Goal: Transaction & Acquisition: Purchase product/service

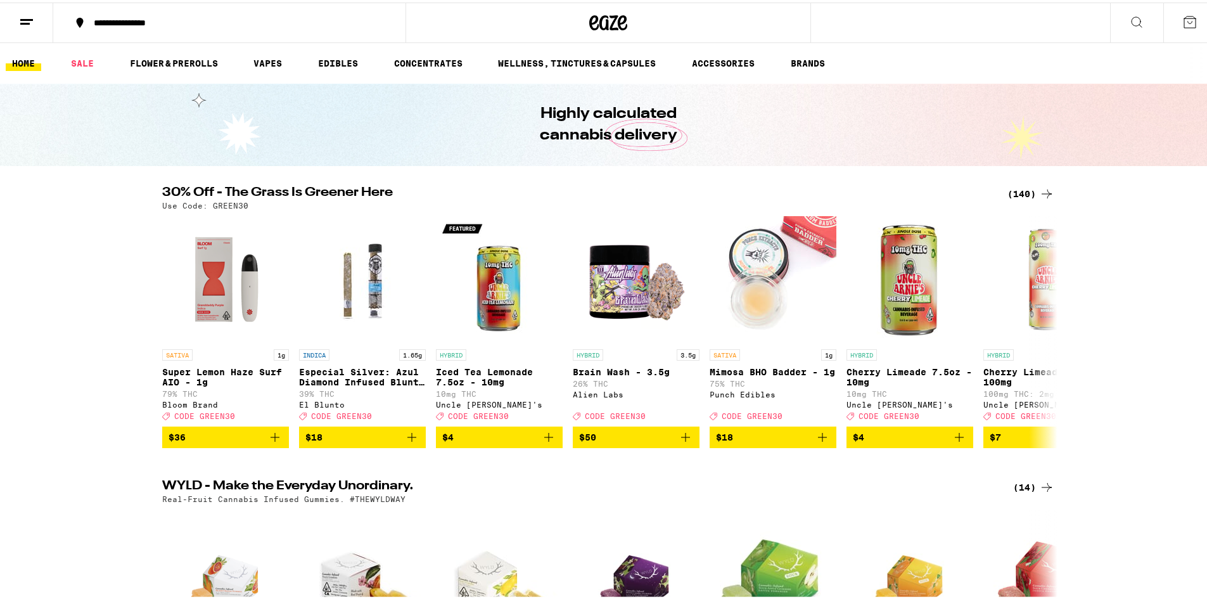
click at [1027, 190] on div "(140)" at bounding box center [1030, 191] width 47 height 15
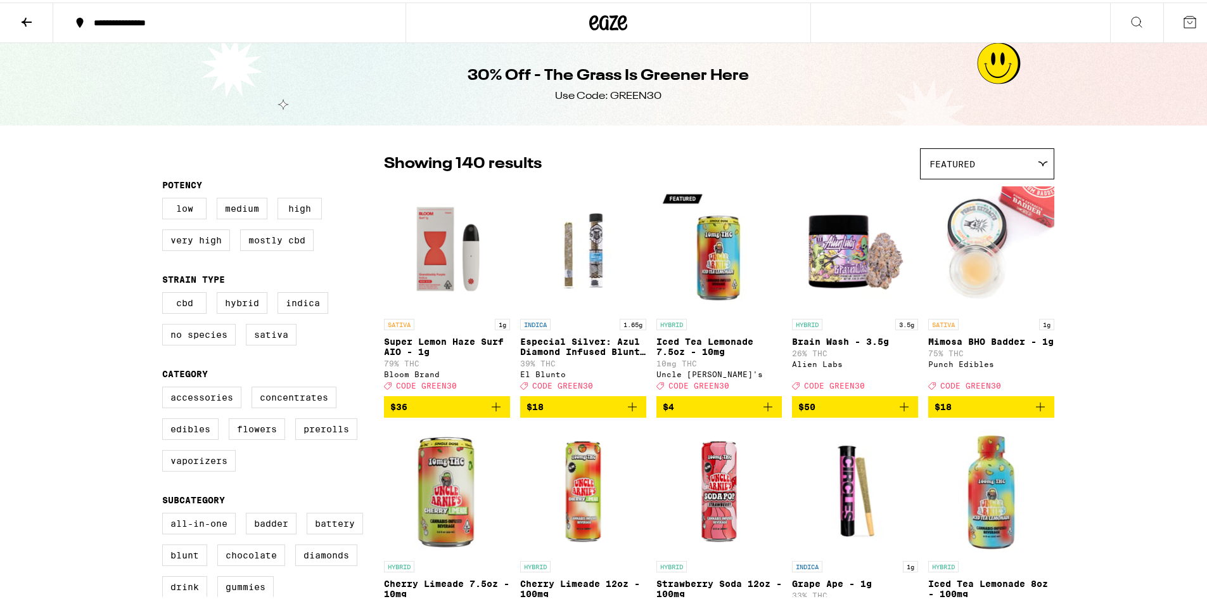
click at [25, 16] on icon at bounding box center [27, 19] width 10 height 9
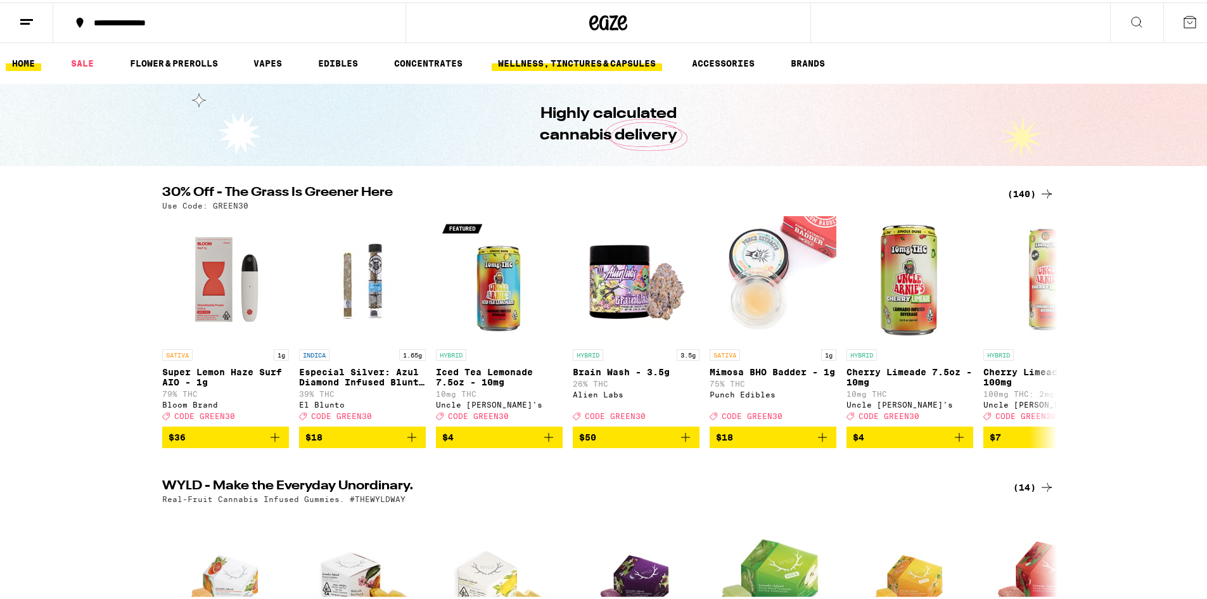
click at [630, 61] on link "WELLNESS, TINCTURES & CAPSULES" at bounding box center [576, 60] width 170 height 15
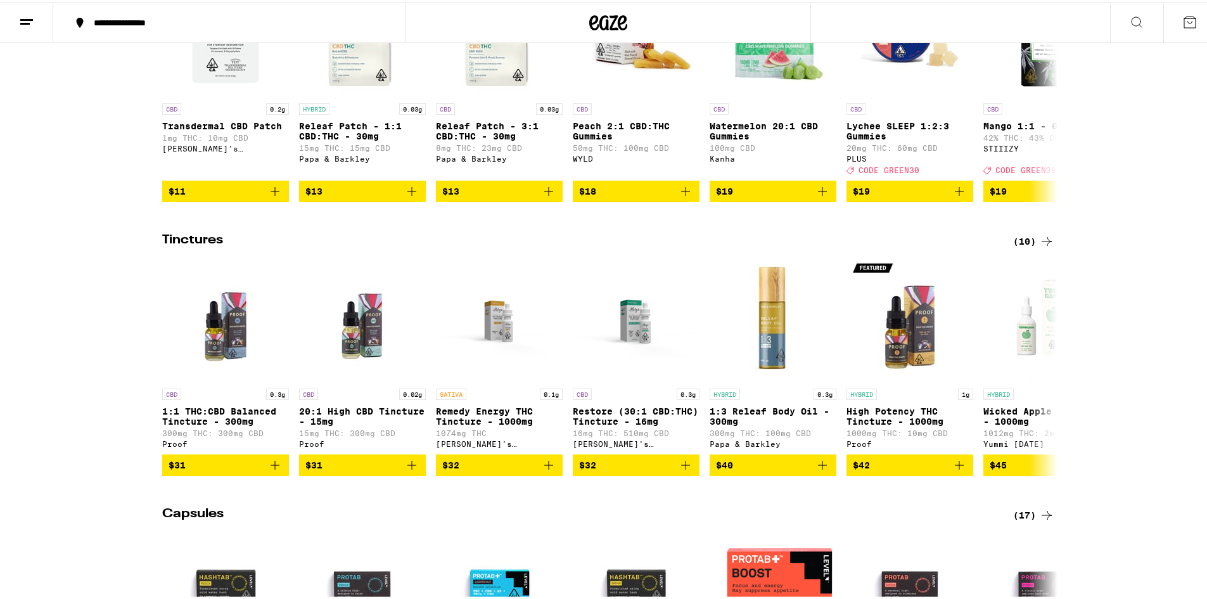
scroll to position [240, 0]
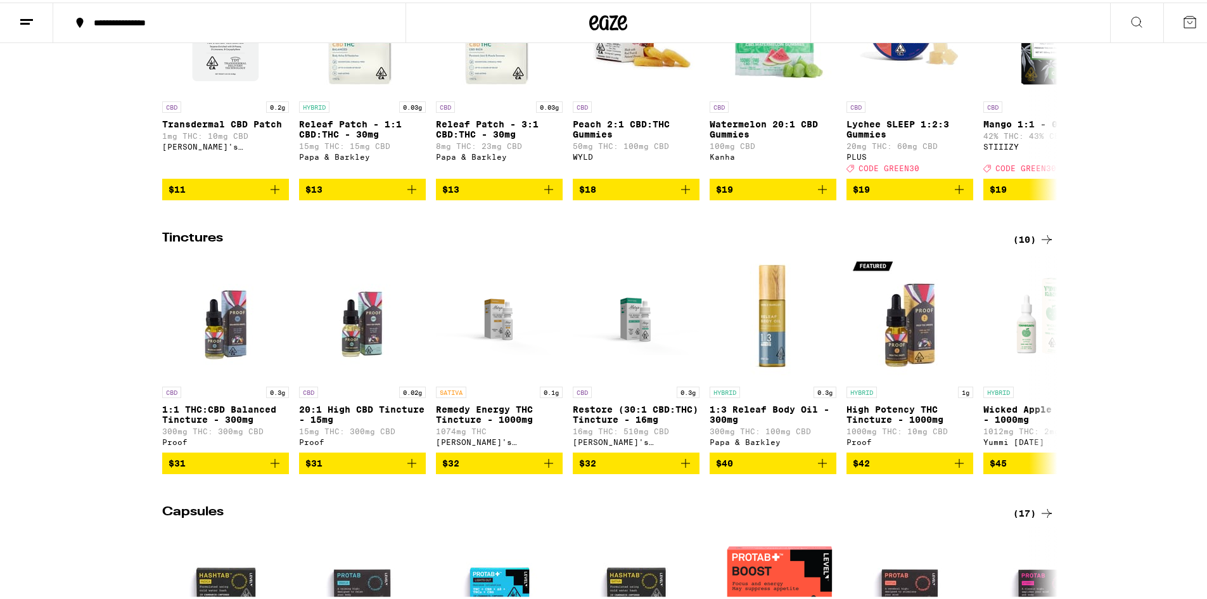
click at [1013, 244] on div "(10)" at bounding box center [1033, 236] width 41 height 15
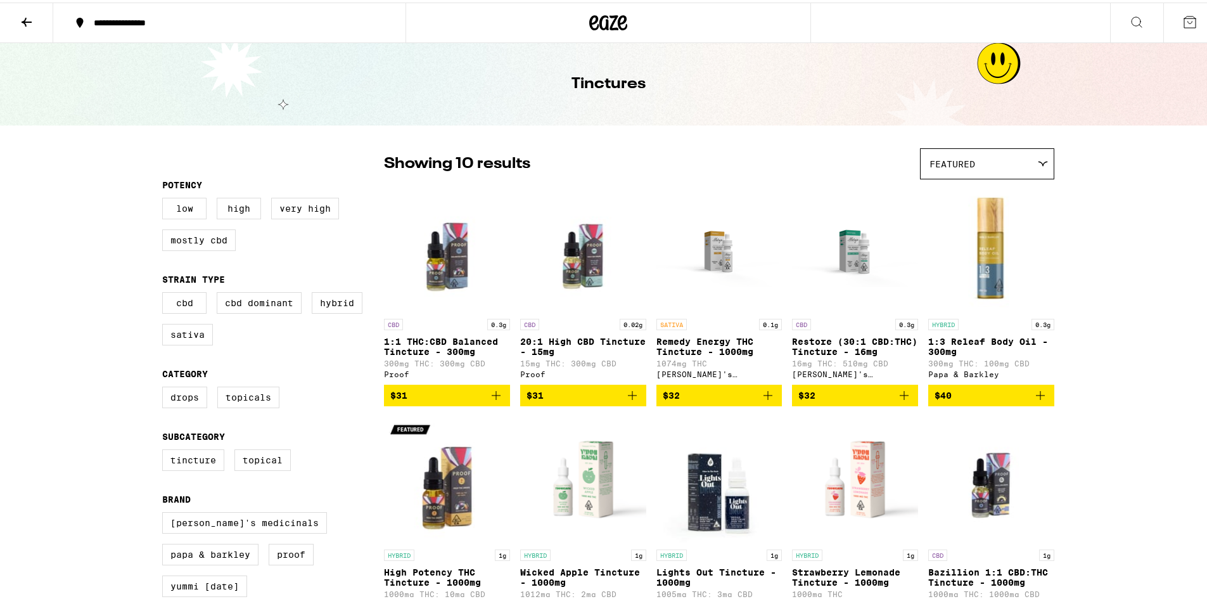
click at [23, 15] on icon at bounding box center [26, 19] width 15 height 15
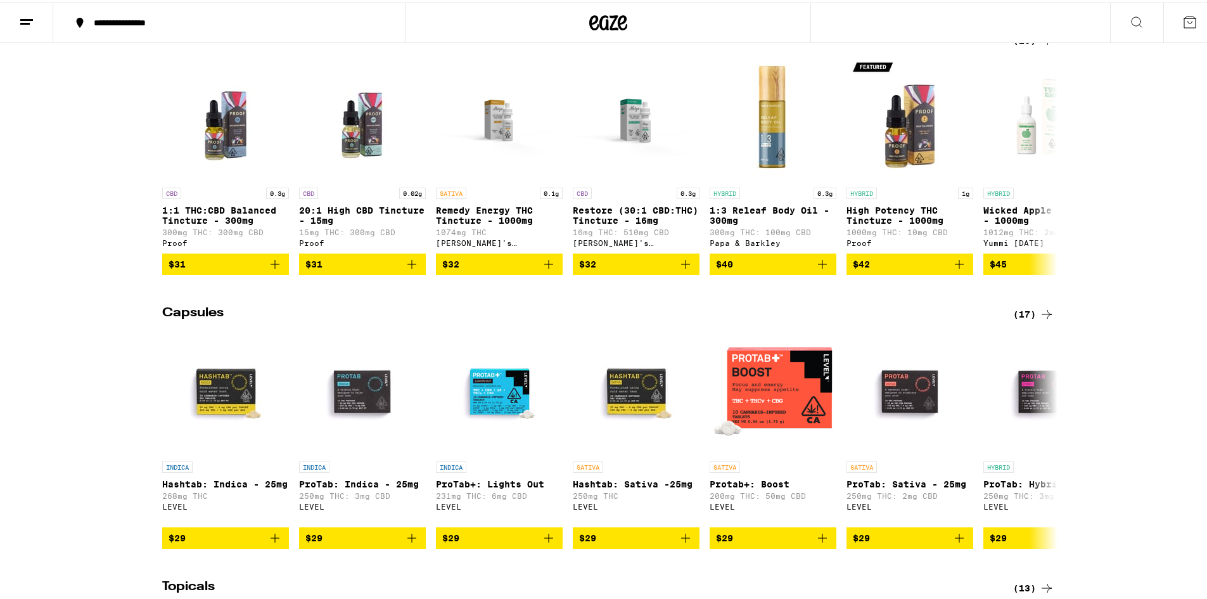
scroll to position [445, 0]
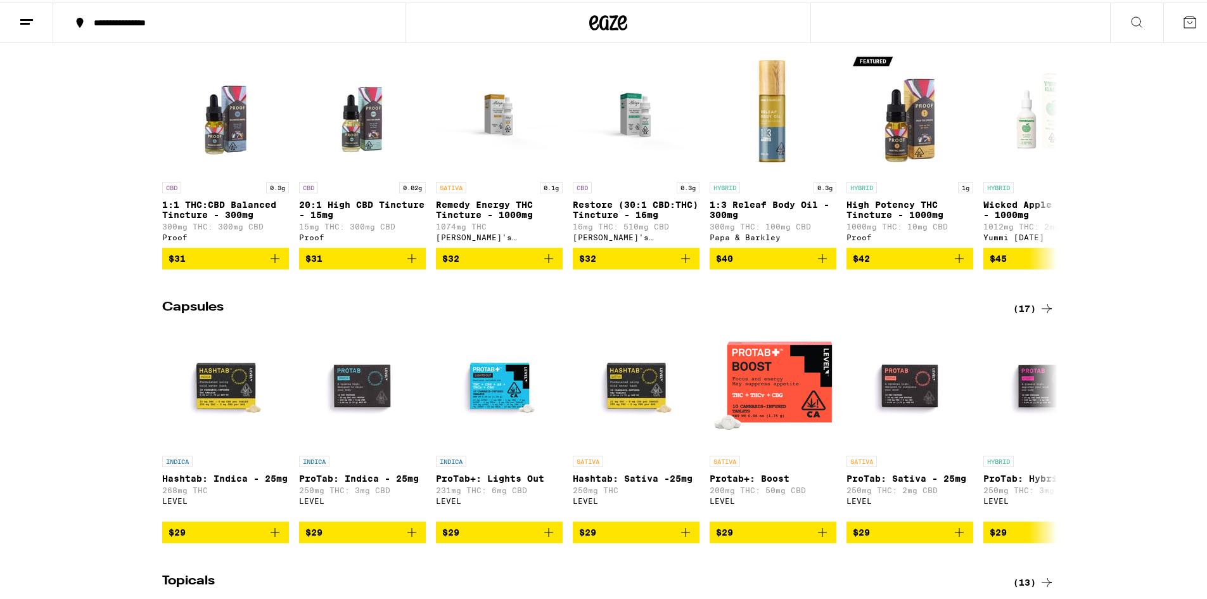
click at [1015, 314] on div "(17)" at bounding box center [1033, 305] width 41 height 15
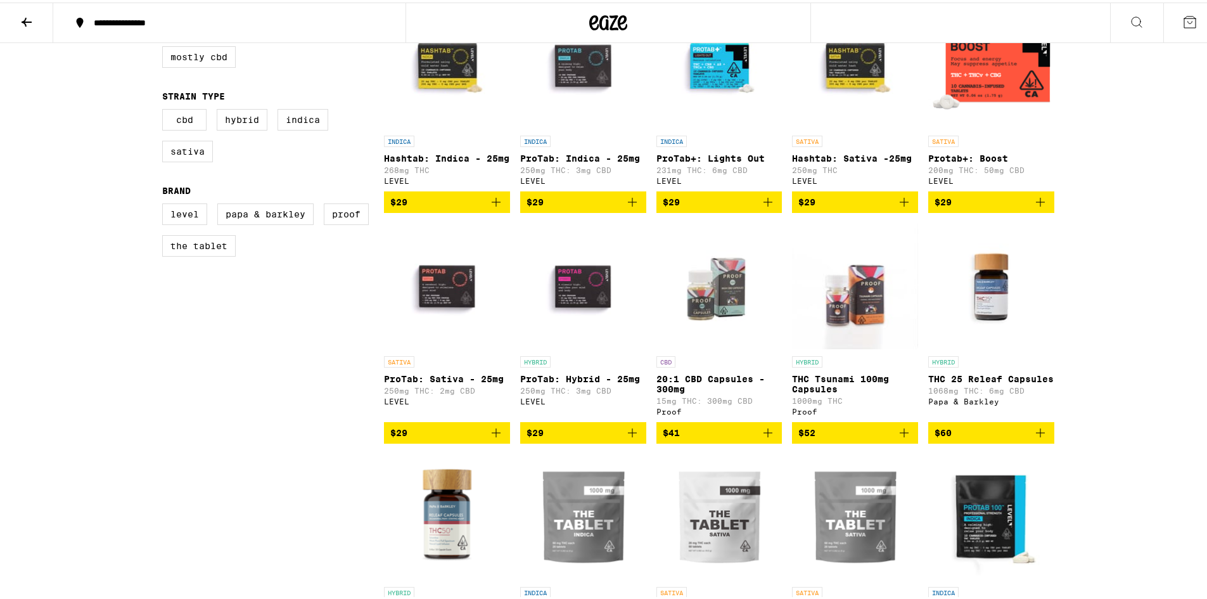
scroll to position [25, 0]
